Goal: Task Accomplishment & Management: Manage account settings

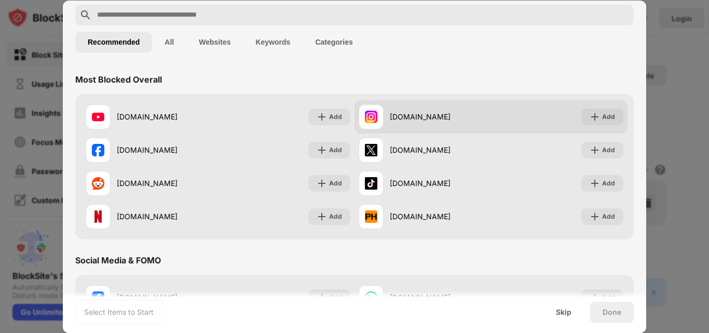
scroll to position [52, 0]
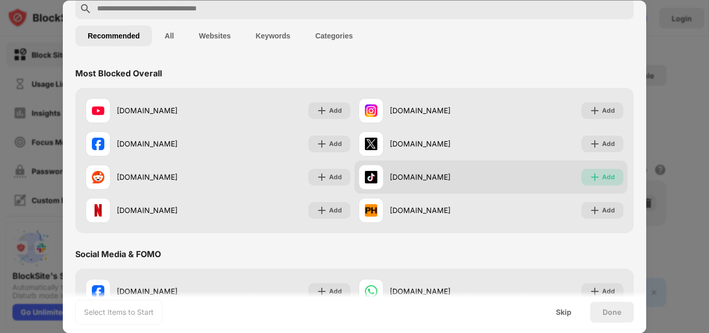
click at [593, 178] on img at bounding box center [595, 177] width 10 height 10
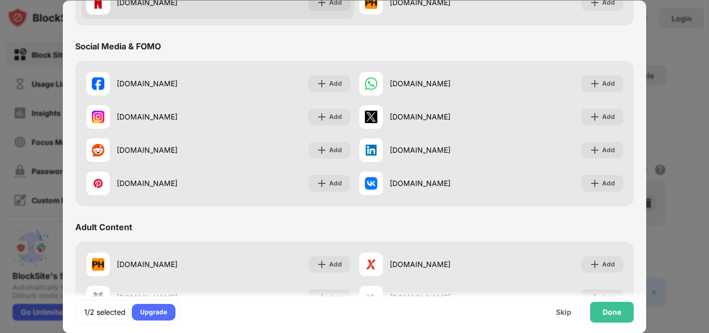
scroll to position [312, 0]
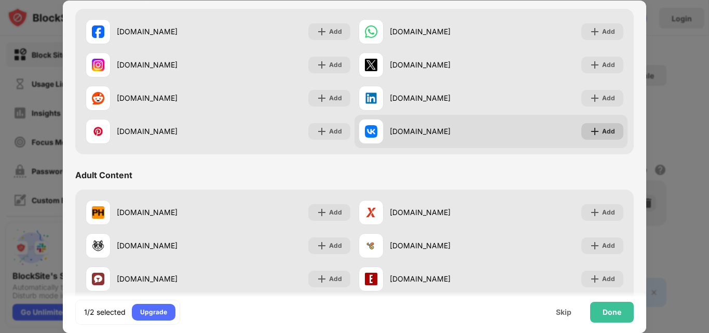
click at [590, 130] on img at bounding box center [595, 131] width 10 height 10
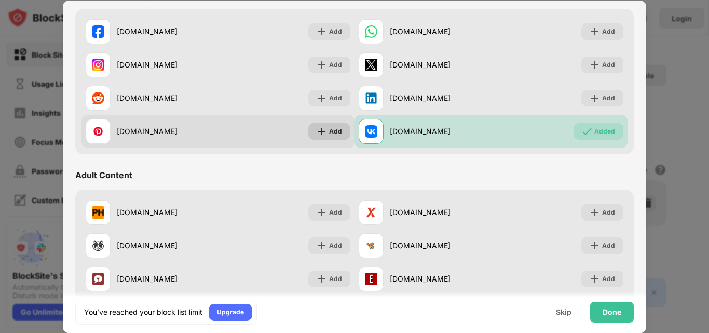
click at [317, 132] on img at bounding box center [322, 131] width 10 height 10
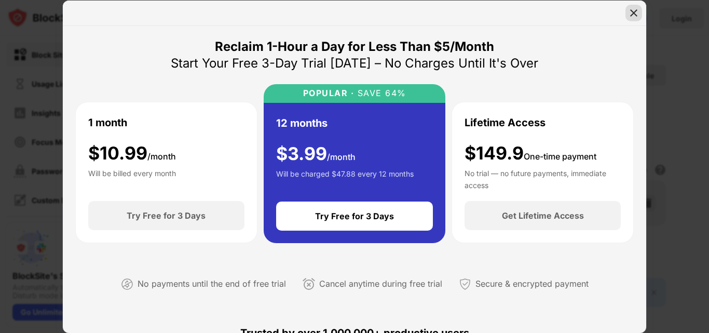
click at [635, 10] on img at bounding box center [634, 13] width 10 height 10
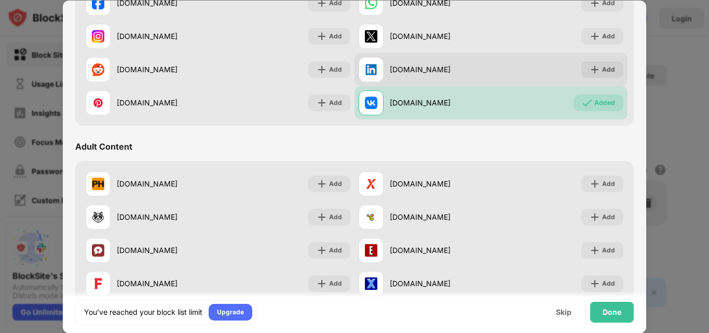
scroll to position [364, 0]
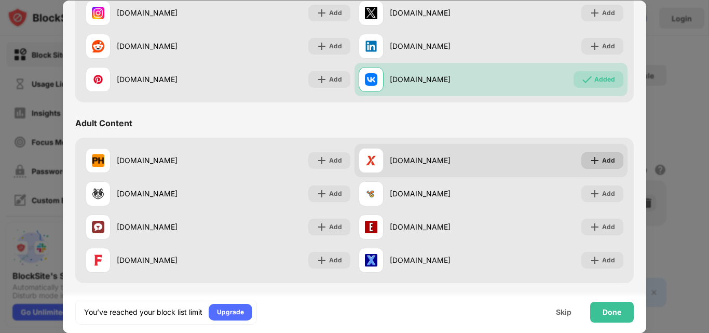
click at [592, 158] on img at bounding box center [595, 160] width 10 height 10
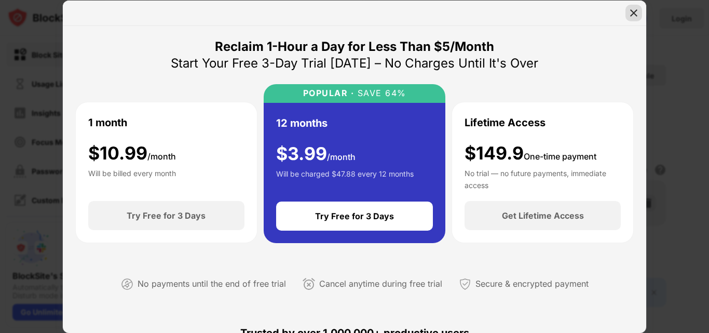
click at [637, 13] on img at bounding box center [634, 13] width 10 height 10
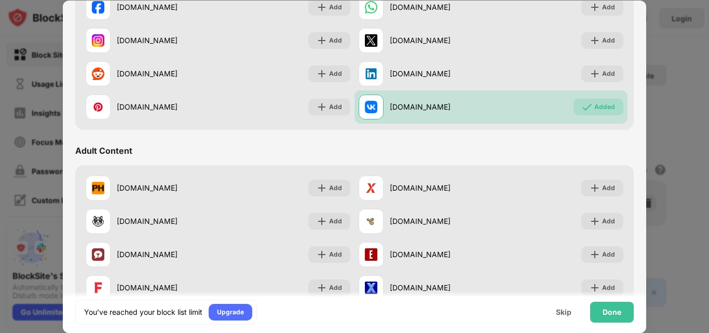
scroll to position [312, 0]
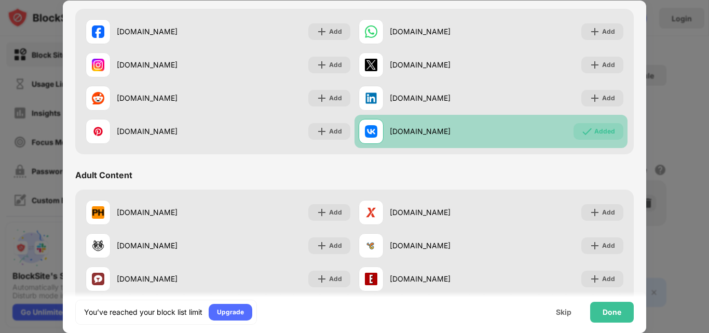
click at [584, 126] on img at bounding box center [587, 131] width 10 height 10
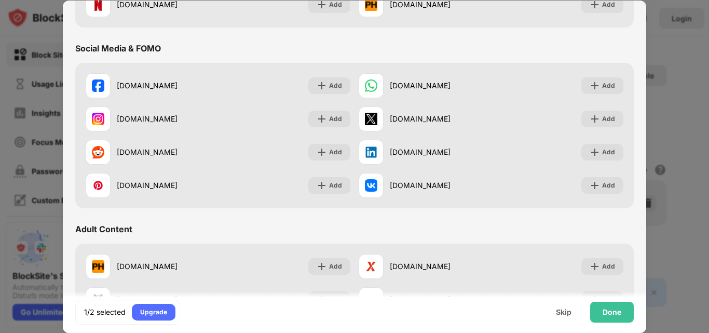
scroll to position [0, 0]
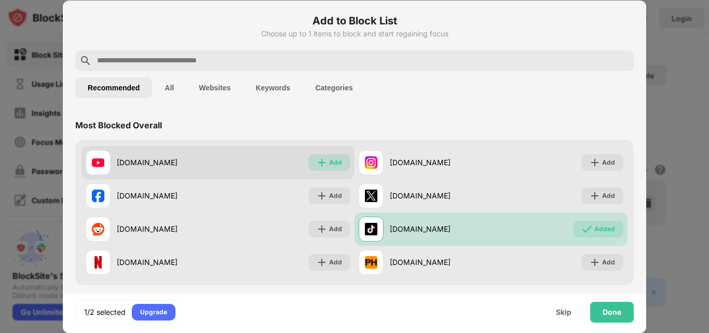
click at [335, 164] on div "Add" at bounding box center [335, 162] width 13 height 10
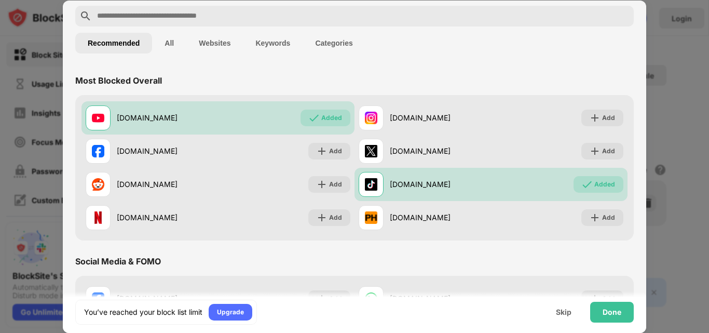
scroll to position [104, 0]
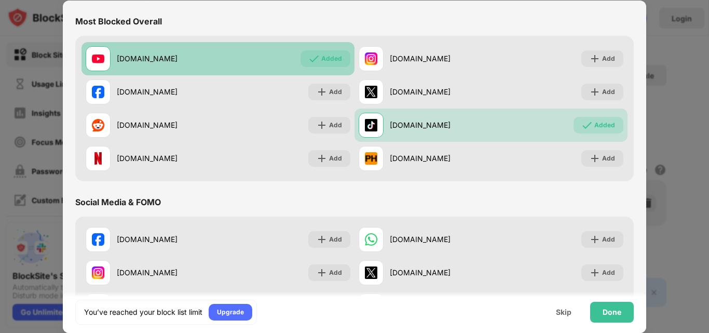
click at [328, 56] on div "Added" at bounding box center [331, 58] width 21 height 10
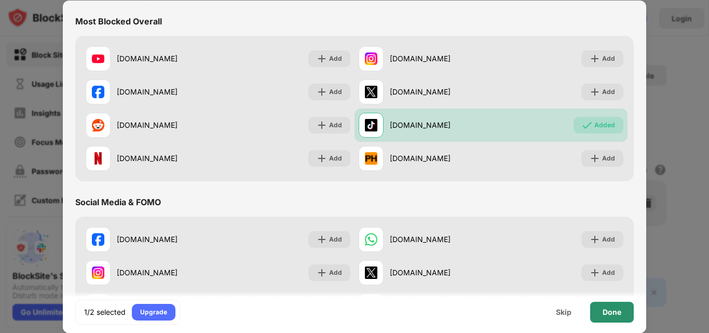
click at [612, 314] on div "Done" at bounding box center [612, 312] width 19 height 8
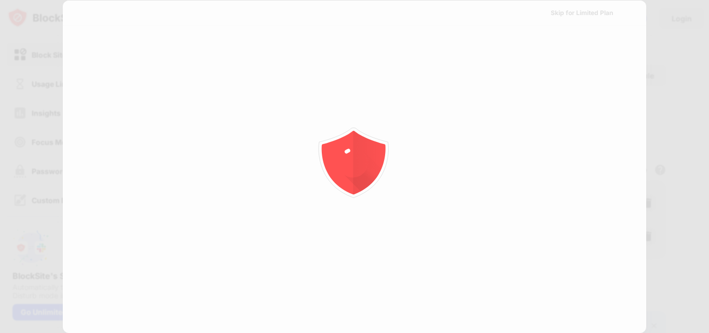
scroll to position [0, 0]
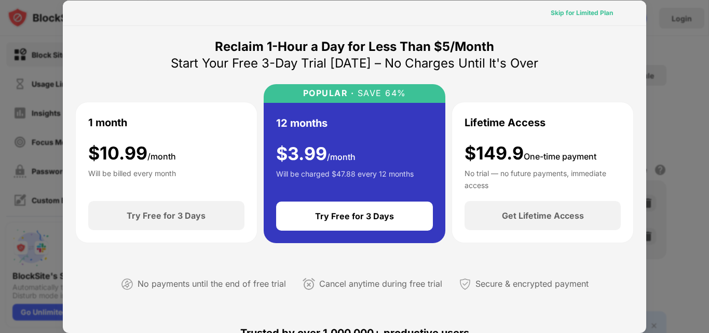
click at [588, 11] on div "Skip for Limited Plan" at bounding box center [582, 13] width 62 height 10
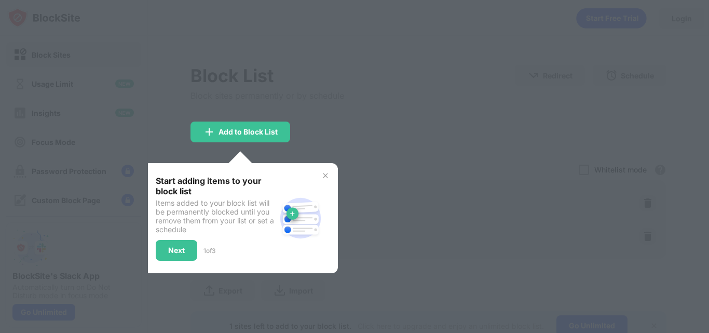
click at [325, 176] on img at bounding box center [325, 175] width 8 height 8
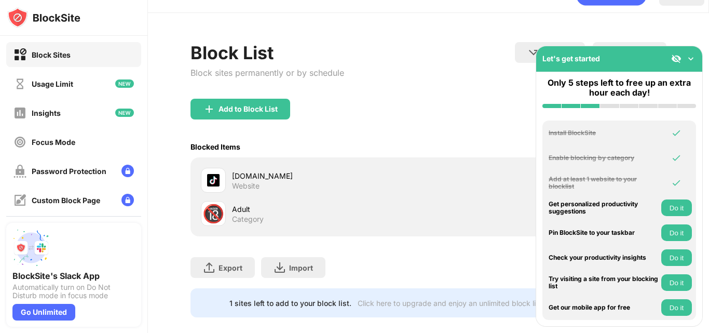
scroll to position [44, 0]
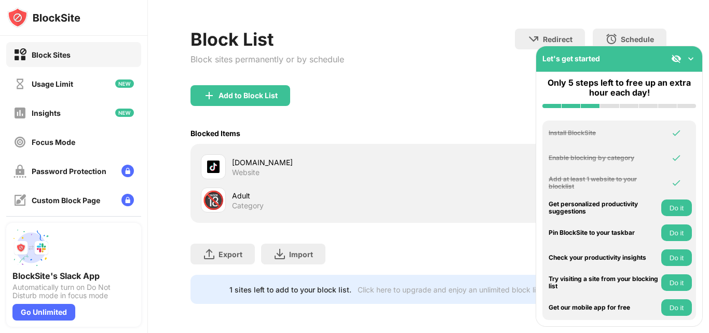
click at [692, 59] on img at bounding box center [691, 58] width 10 height 10
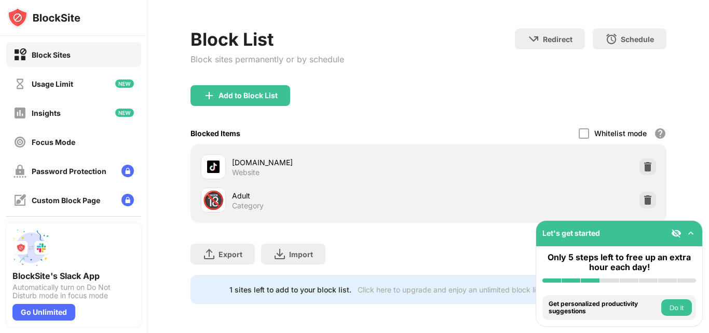
click at [670, 303] on button "Do it" at bounding box center [677, 307] width 31 height 17
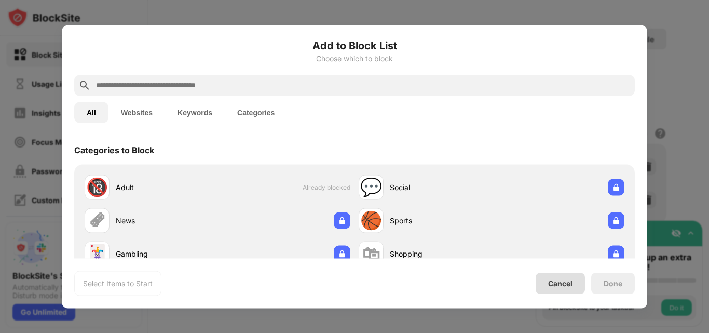
click at [552, 287] on div "Cancel" at bounding box center [560, 283] width 24 height 9
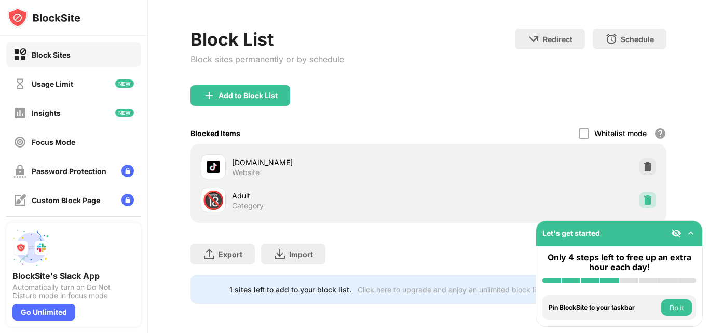
click at [643, 195] on img at bounding box center [648, 200] width 10 height 10
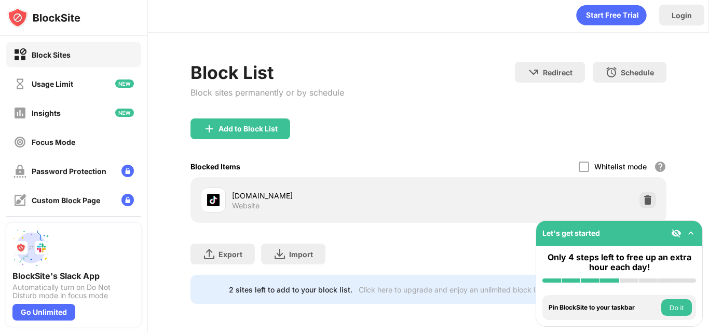
click at [498, 122] on div "Add to Block List" at bounding box center [429, 136] width 476 height 37
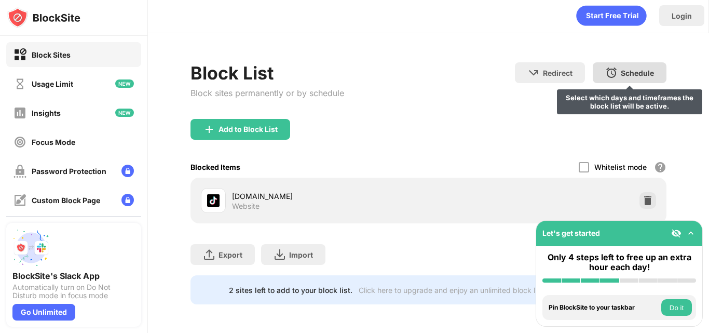
scroll to position [0, 0]
